Goal: Transaction & Acquisition: Subscribe to service/newsletter

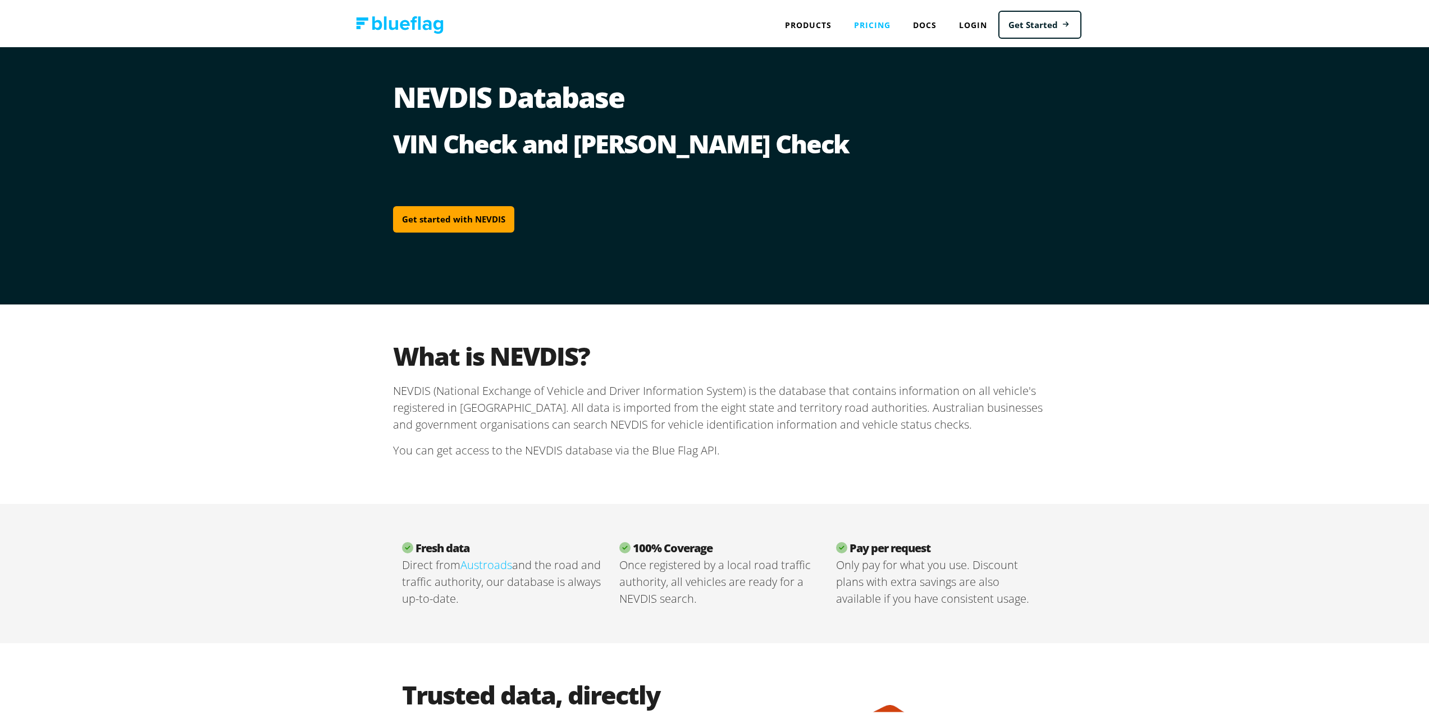
click at [870, 25] on link "Pricing" at bounding box center [872, 22] width 59 height 23
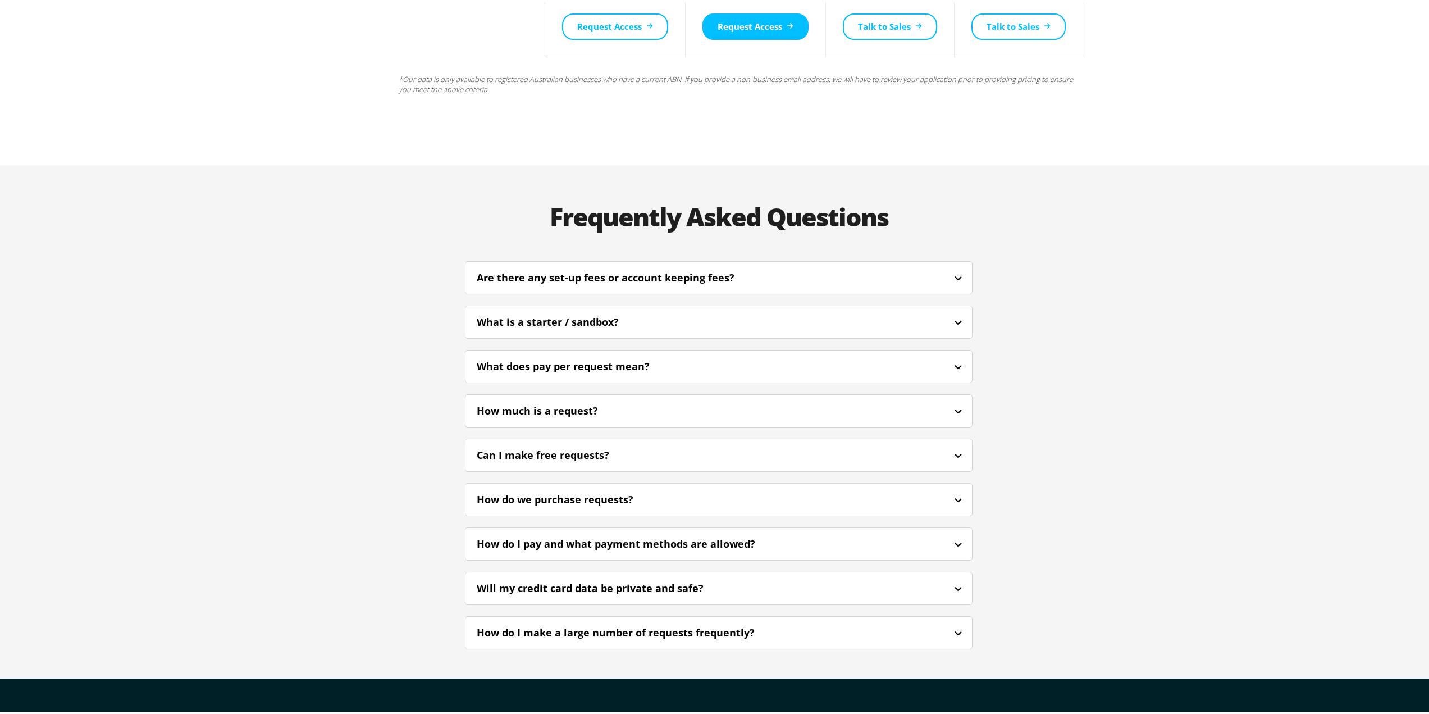
scroll to position [2470, 0]
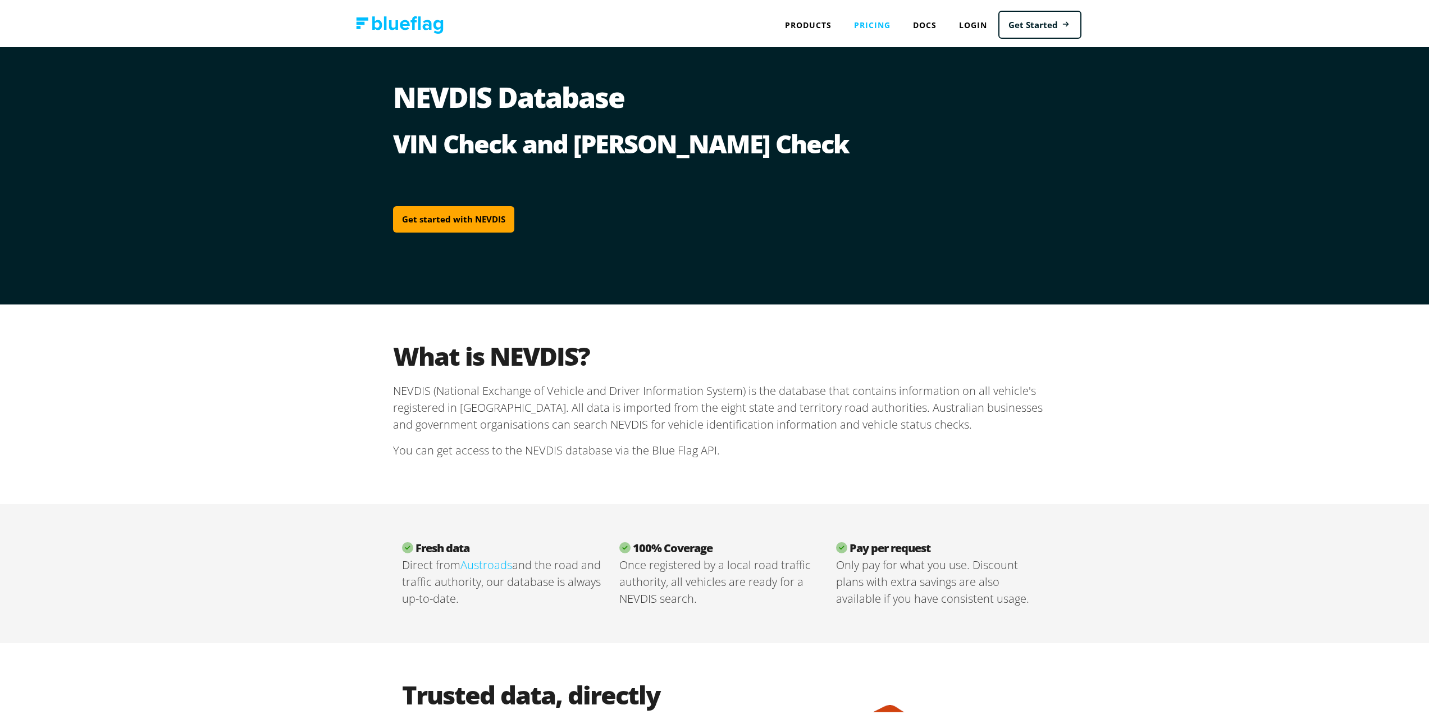
click at [852, 27] on link "Pricing" at bounding box center [872, 22] width 59 height 23
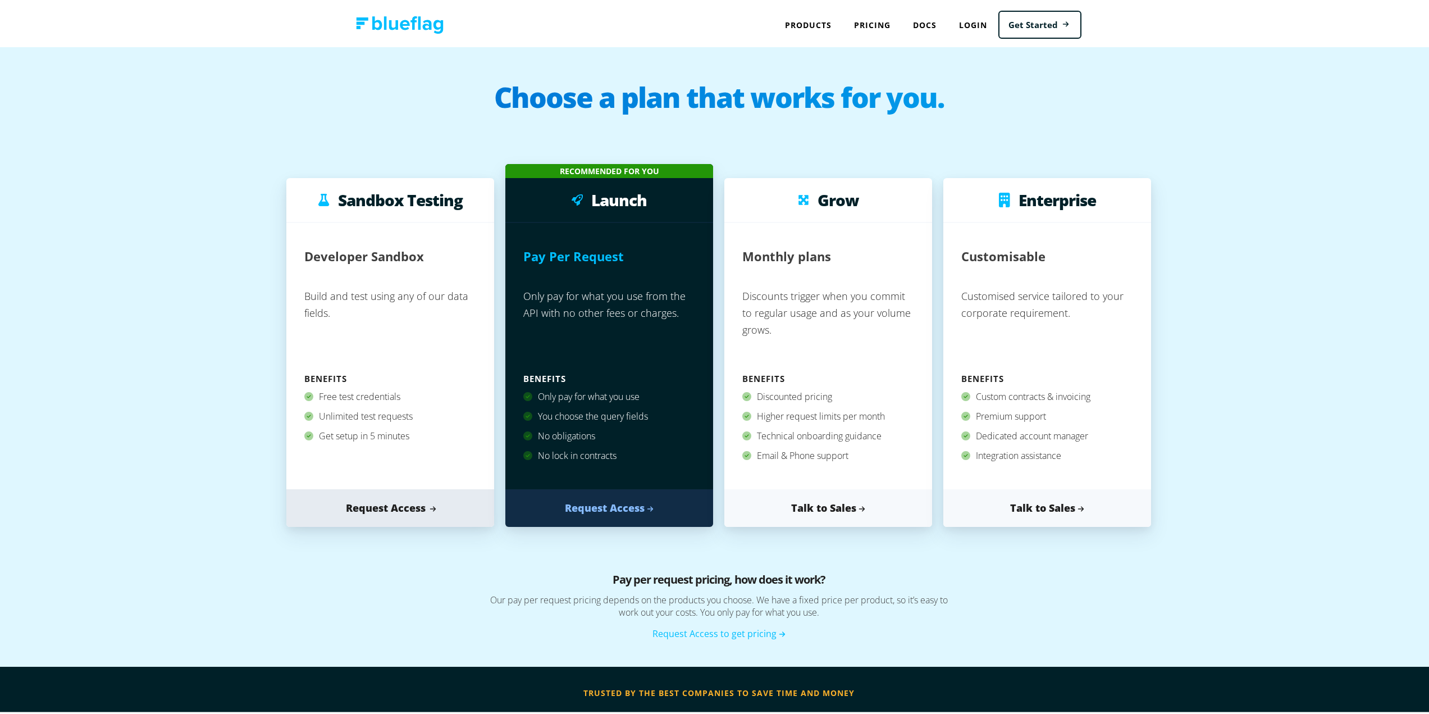
click at [362, 495] on link "Request Access" at bounding box center [390, 506] width 208 height 38
click at [928, 28] on link "Docs" at bounding box center [925, 22] width 46 height 23
